Goal: Task Accomplishment & Management: Manage account settings

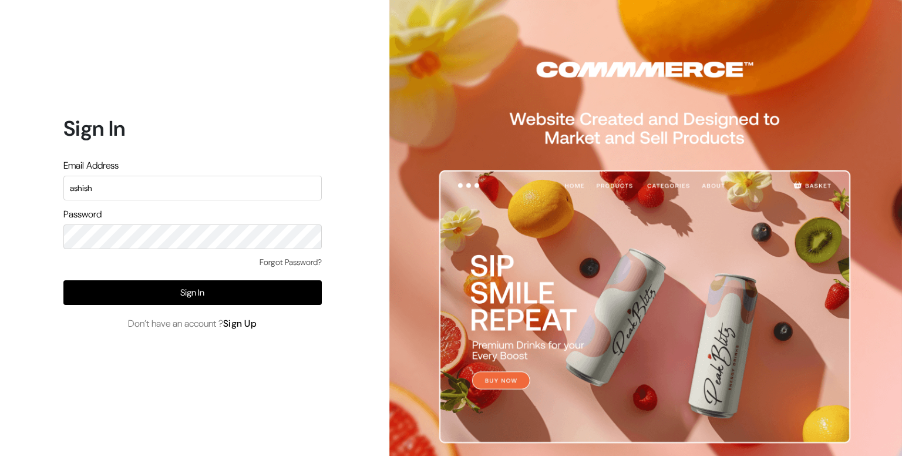
type input "ashish"
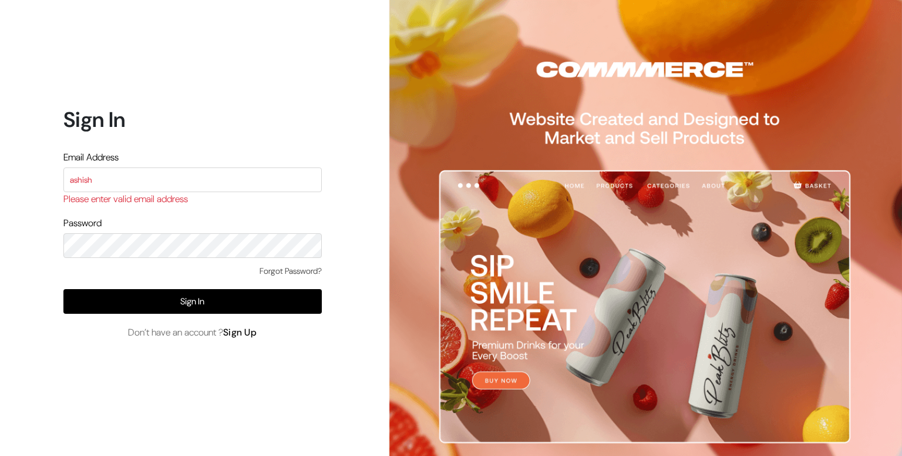
click at [242, 324] on div "Forgot Password? Sign In Don’t have an account ? Sign Up" at bounding box center [192, 302] width 258 height 75
click at [243, 329] on link "Sign Up" at bounding box center [240, 332] width 34 height 12
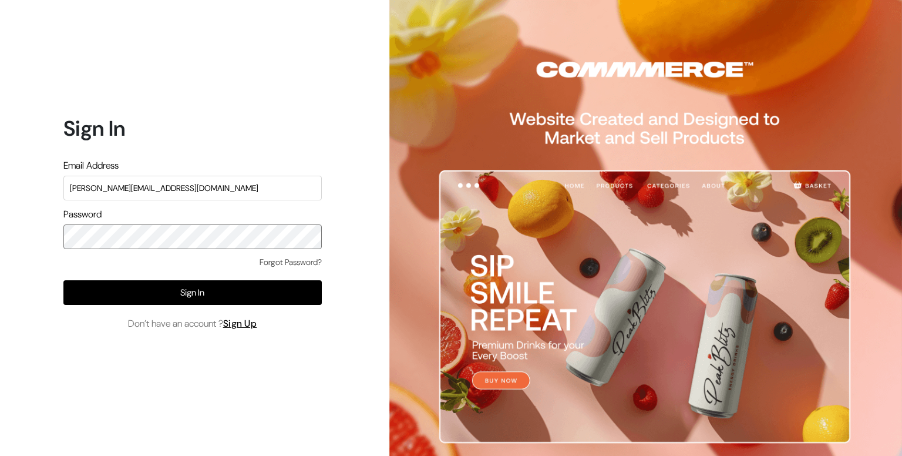
click at [0, 194] on div "Sign In Email Address ashihs+1@commmerce.com Password Forgot Password? Sign In …" at bounding box center [188, 228] width 376 height 456
click at [94, 187] on input "ashihs+1@commmerce.com" at bounding box center [192, 188] width 258 height 25
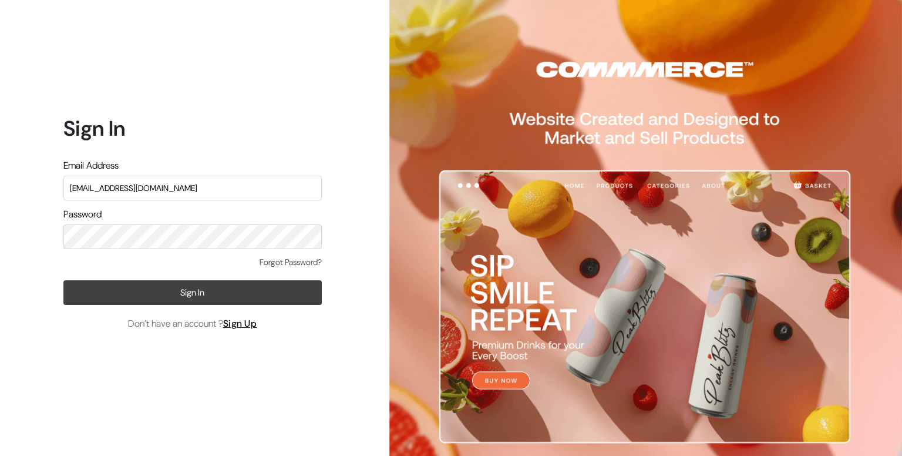
click at [138, 294] on button "Sign In" at bounding box center [192, 292] width 258 height 25
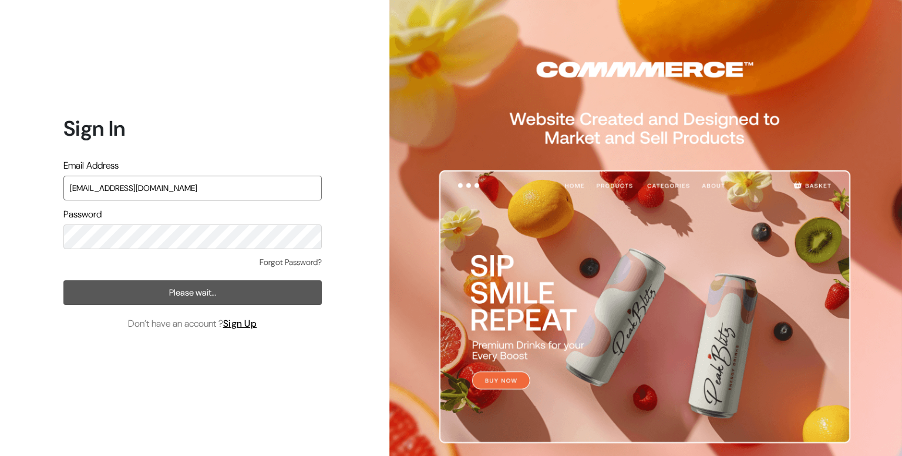
click at [100, 190] on input "ashish+1@commmerce.com" at bounding box center [192, 188] width 258 height 25
type input "ashish+1@commmerce.com"
click at [112, 185] on input "ashish+1@commmerce.com" at bounding box center [192, 188] width 258 height 25
click at [191, 177] on input "ashish+1@commmerce.com" at bounding box center [192, 188] width 258 height 25
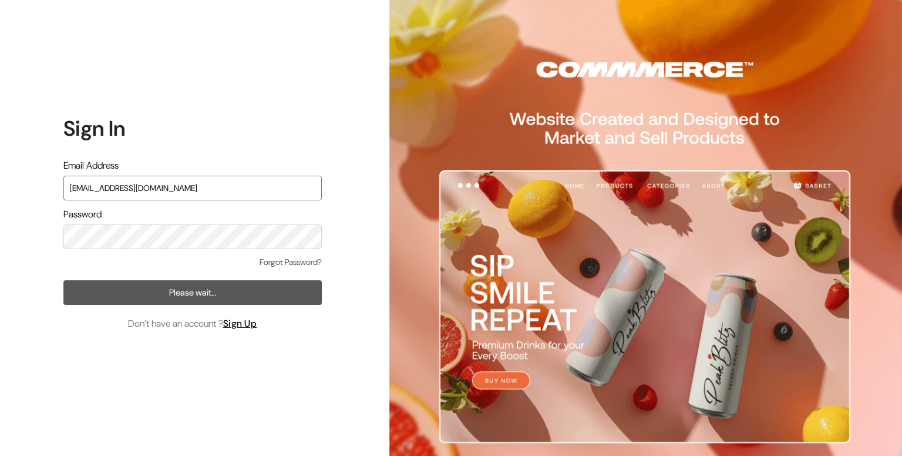
click at [178, 194] on input "ashish+1@commmerce.com" at bounding box center [192, 188] width 258 height 25
click at [141, 186] on input "ashish+1@commmerce.com" at bounding box center [192, 188] width 258 height 25
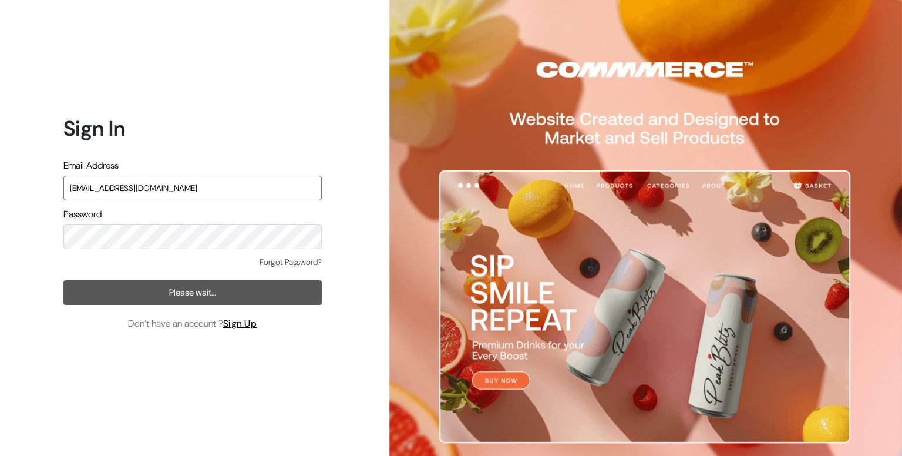
click at [221, 190] on input "ashish+1@commmerce.com" at bounding box center [192, 188] width 258 height 25
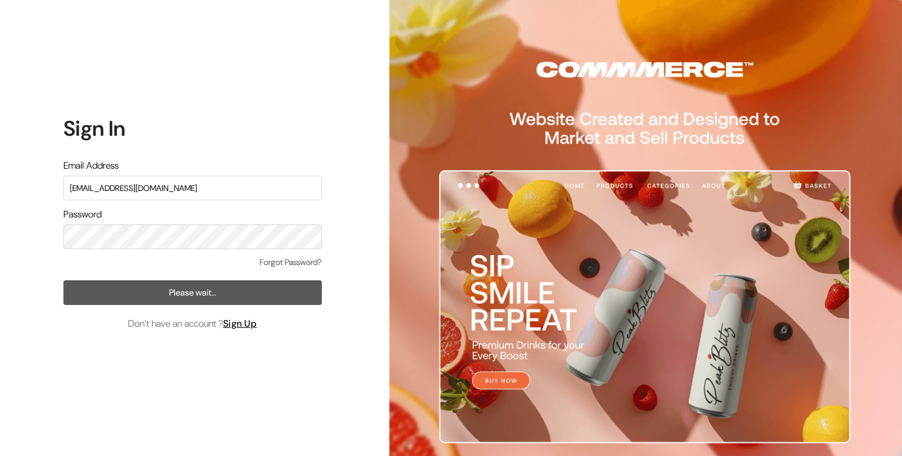
click at [167, 139] on h1 "Sign In" at bounding box center [192, 128] width 258 height 25
click at [153, 190] on input "ashish+1@commmerce.com" at bounding box center [192, 188] width 258 height 25
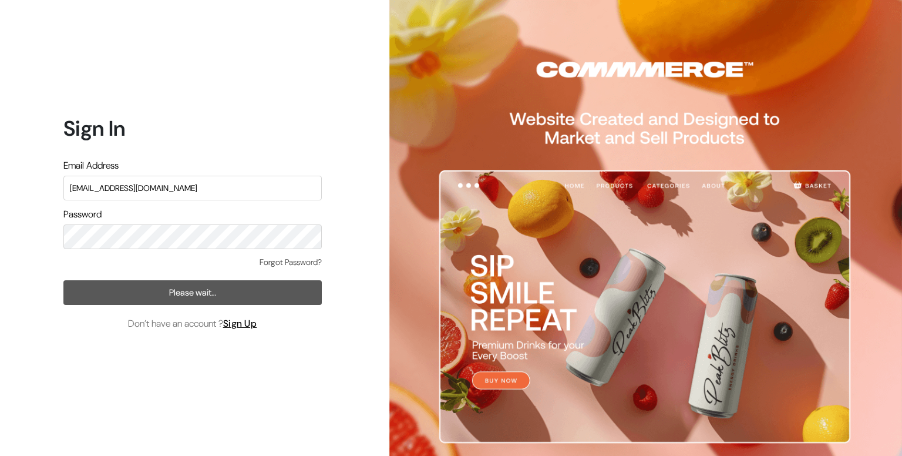
click at [196, 146] on form "Sign In Email Address ashish+1@commmerce.com Password Forgot Password? Please w…" at bounding box center [192, 223] width 258 height 215
click at [226, 325] on span "Don’t have an account ? Sign Up" at bounding box center [192, 324] width 129 height 14
